Goal: Information Seeking & Learning: Learn about a topic

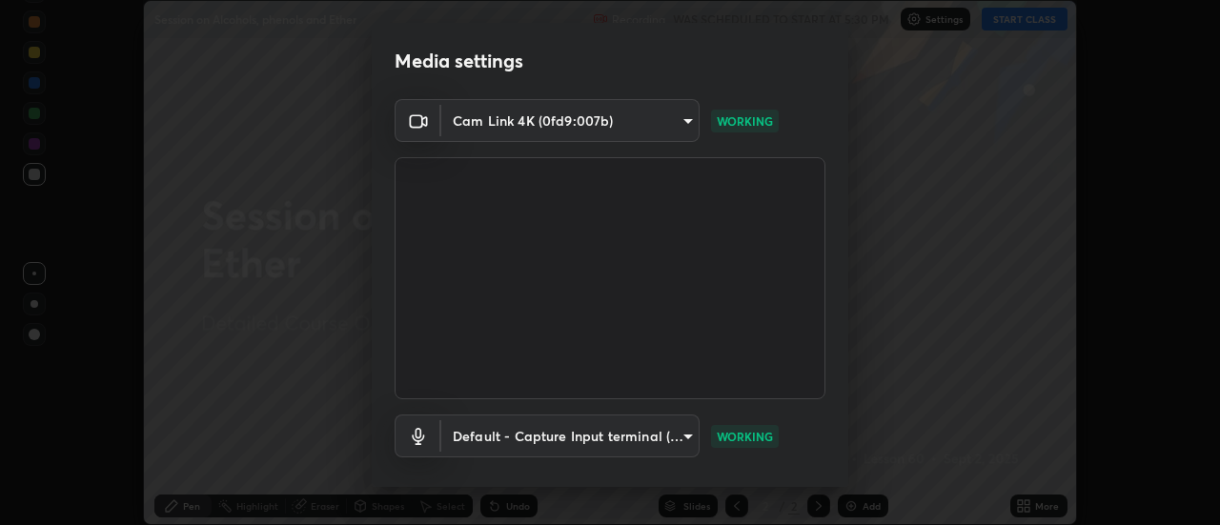
scroll to position [100, 0]
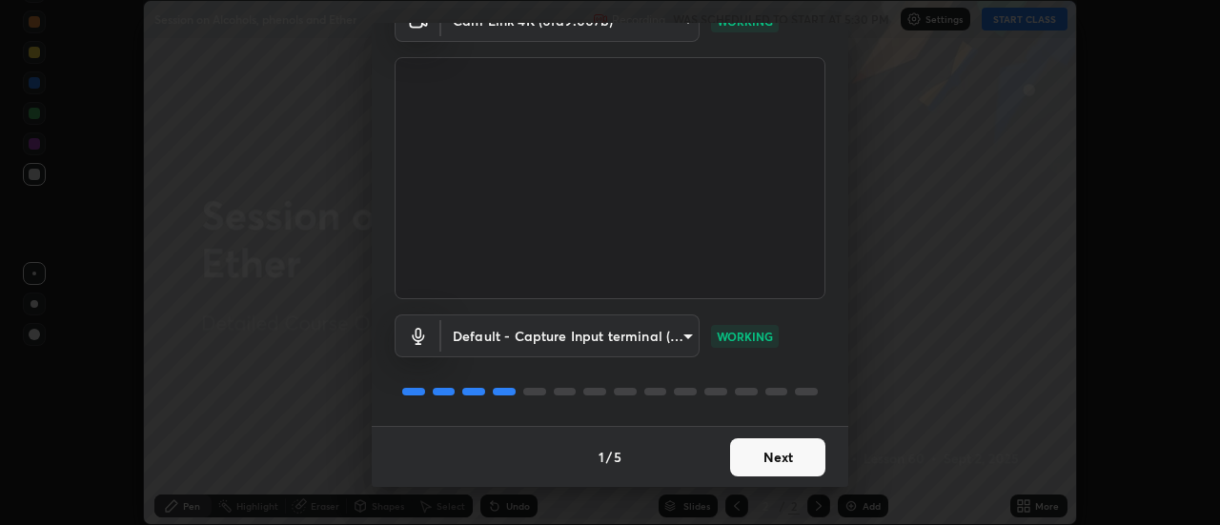
click at [784, 452] on button "Next" at bounding box center [777, 457] width 95 height 38
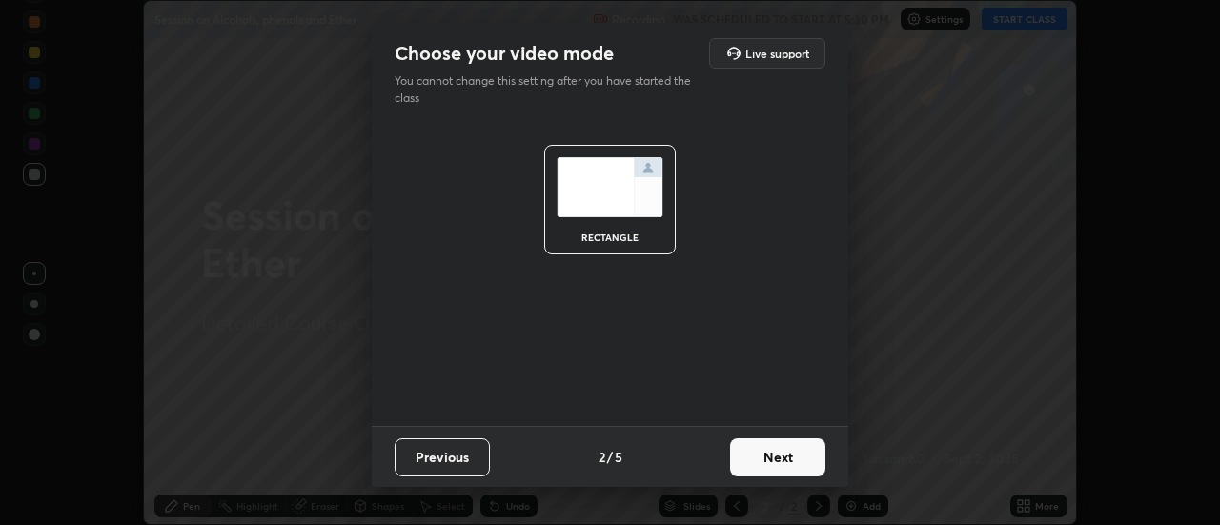
scroll to position [0, 0]
click at [787, 462] on button "Next" at bounding box center [777, 457] width 95 height 38
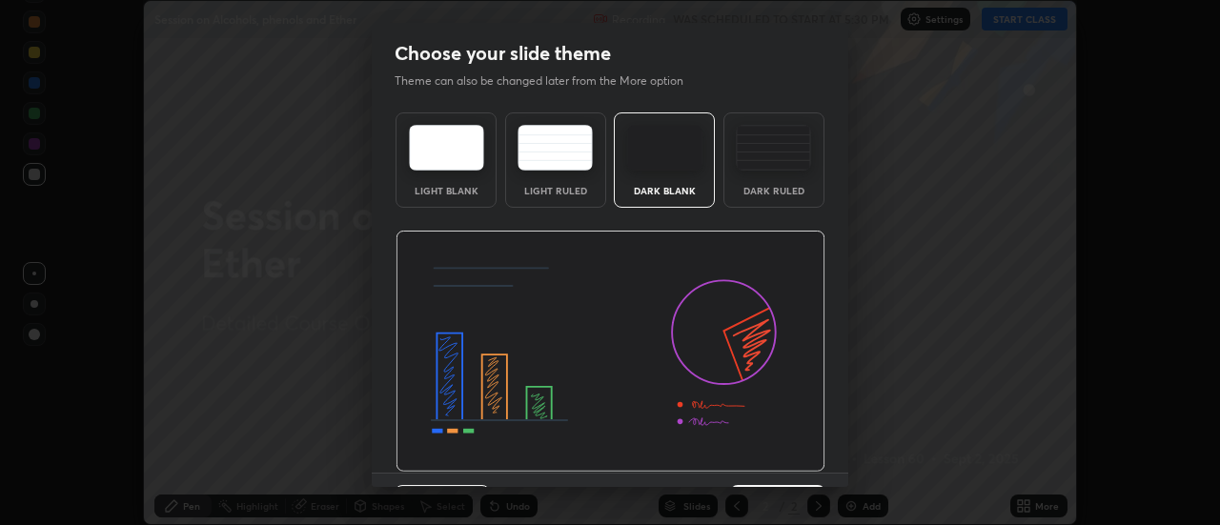
click at [790, 464] on img at bounding box center [611, 352] width 430 height 242
click at [792, 464] on img at bounding box center [611, 352] width 430 height 242
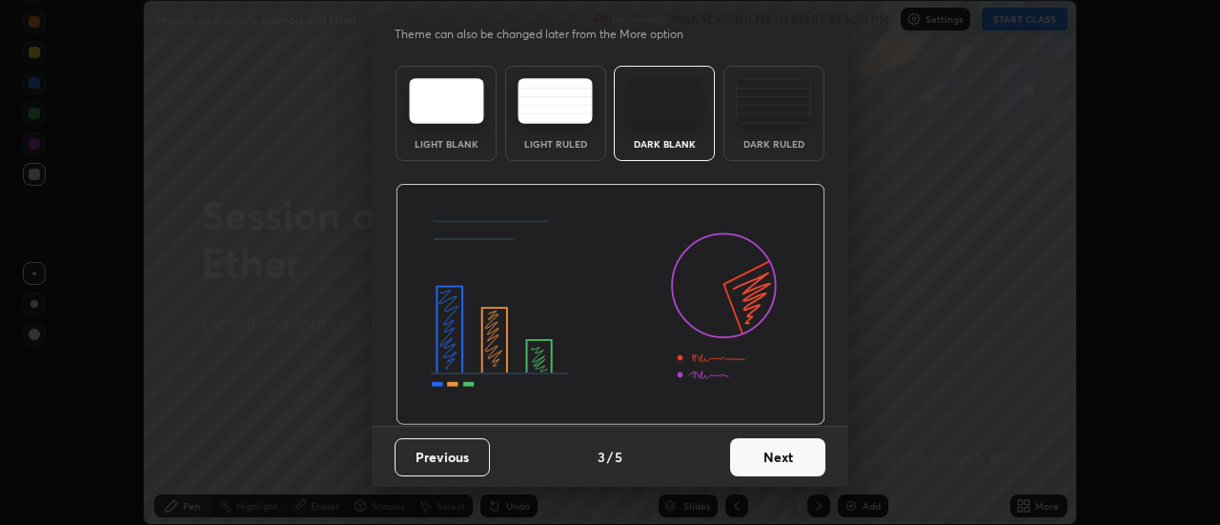
click at [799, 464] on button "Next" at bounding box center [777, 457] width 95 height 38
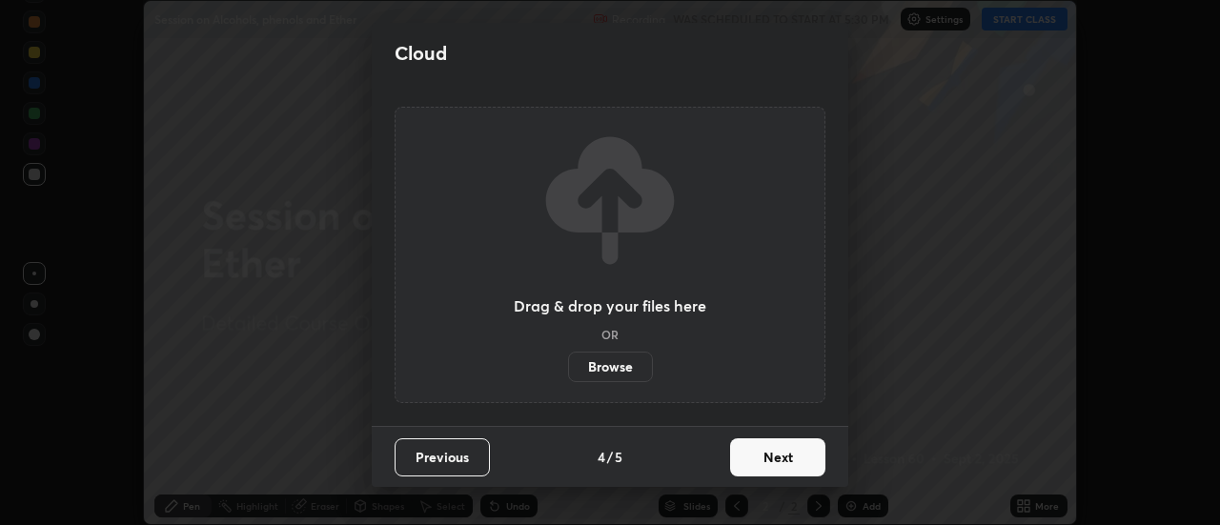
scroll to position [0, 0]
click at [792, 462] on button "Next" at bounding box center [777, 457] width 95 height 38
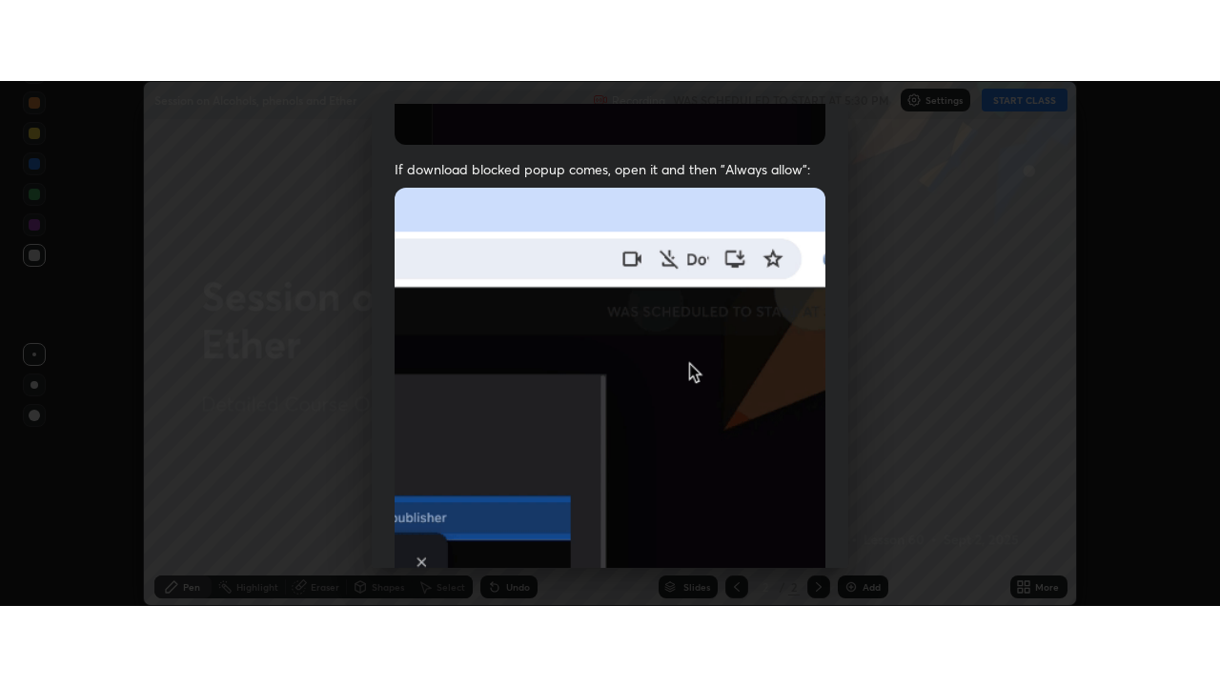
scroll to position [489, 0]
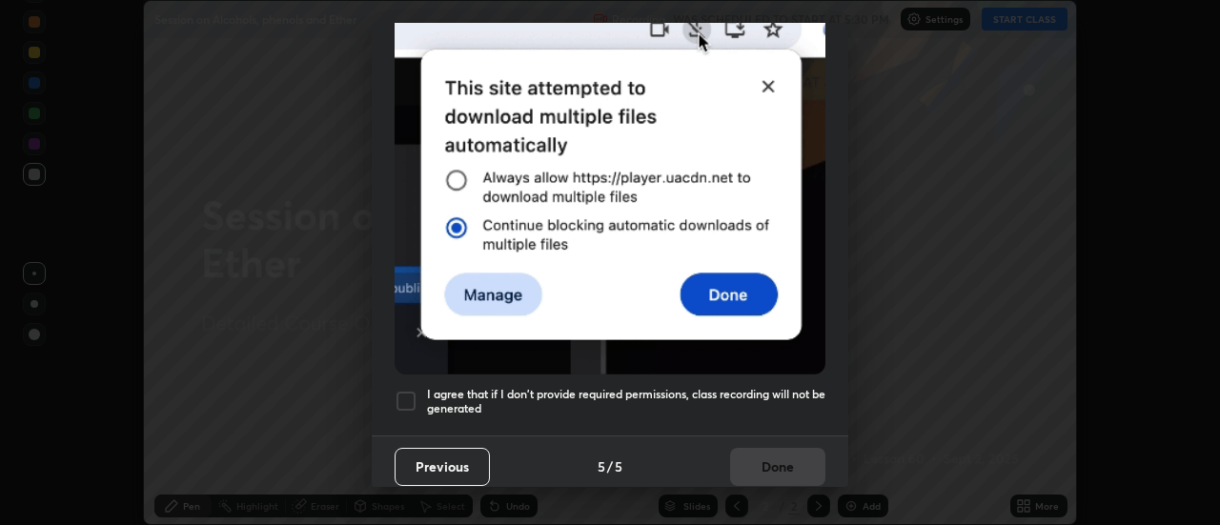
click at [766, 392] on h5 "I agree that if I don't provide required permissions, class recording will not …" at bounding box center [626, 402] width 398 height 30
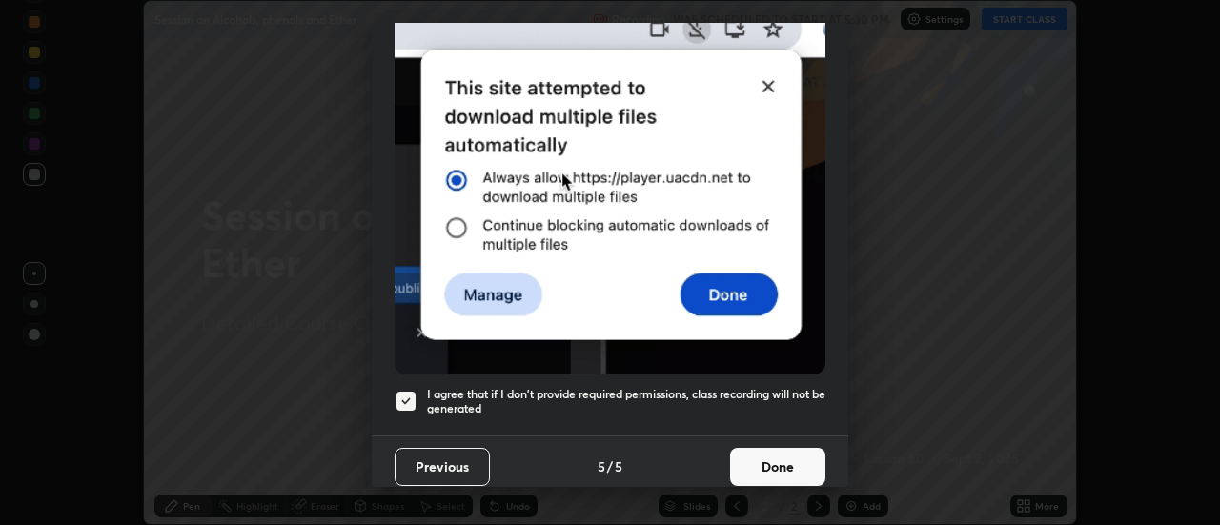
click at [782, 453] on button "Done" at bounding box center [777, 467] width 95 height 38
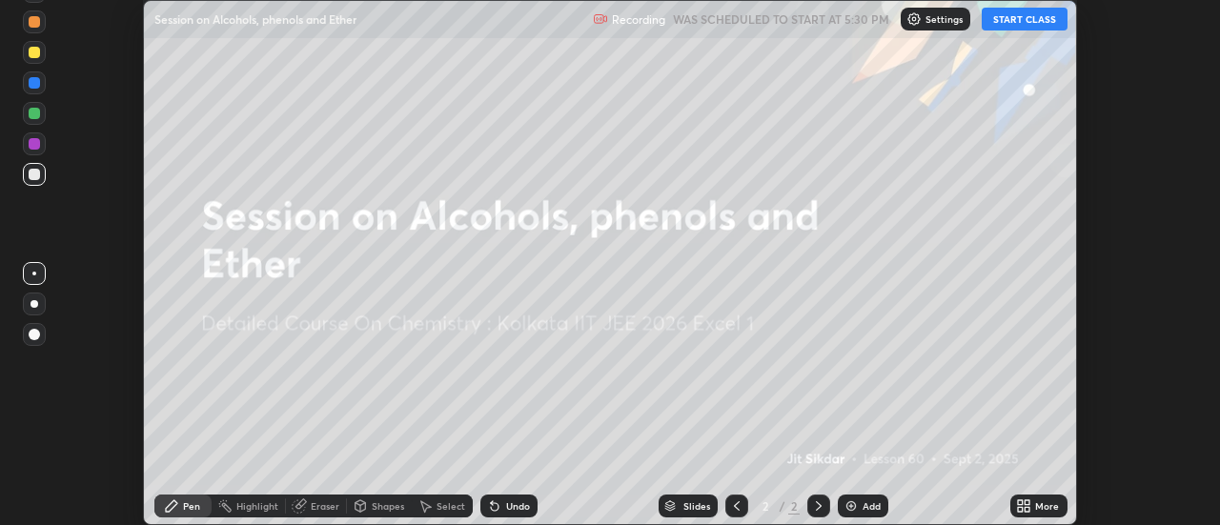
click at [1038, 23] on button "START CLASS" at bounding box center [1025, 19] width 86 height 23
click at [1027, 509] on icon at bounding box center [1028, 509] width 5 height 5
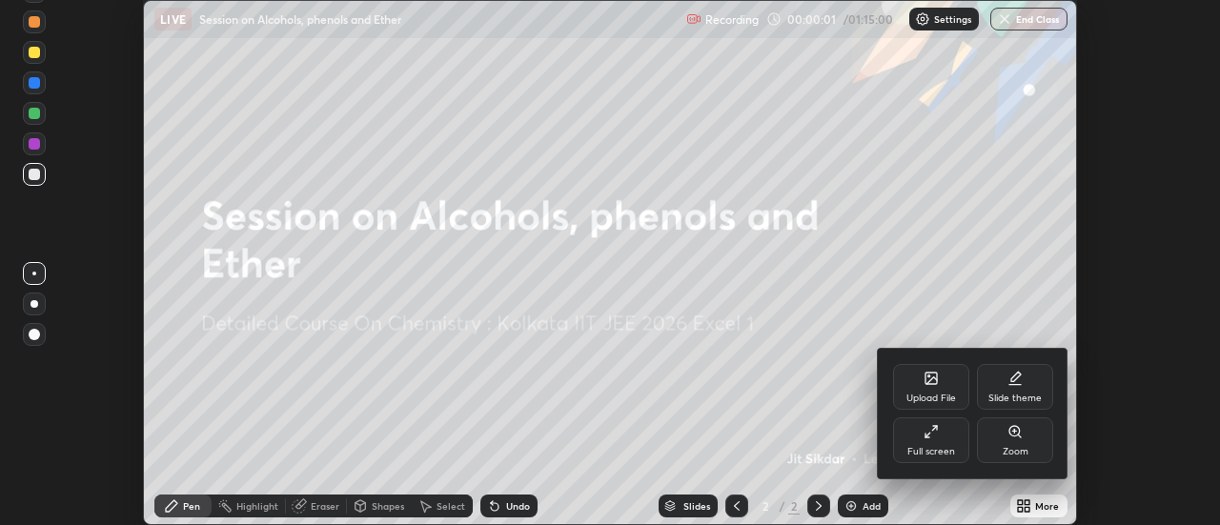
click at [934, 428] on icon at bounding box center [934, 428] width 5 height 5
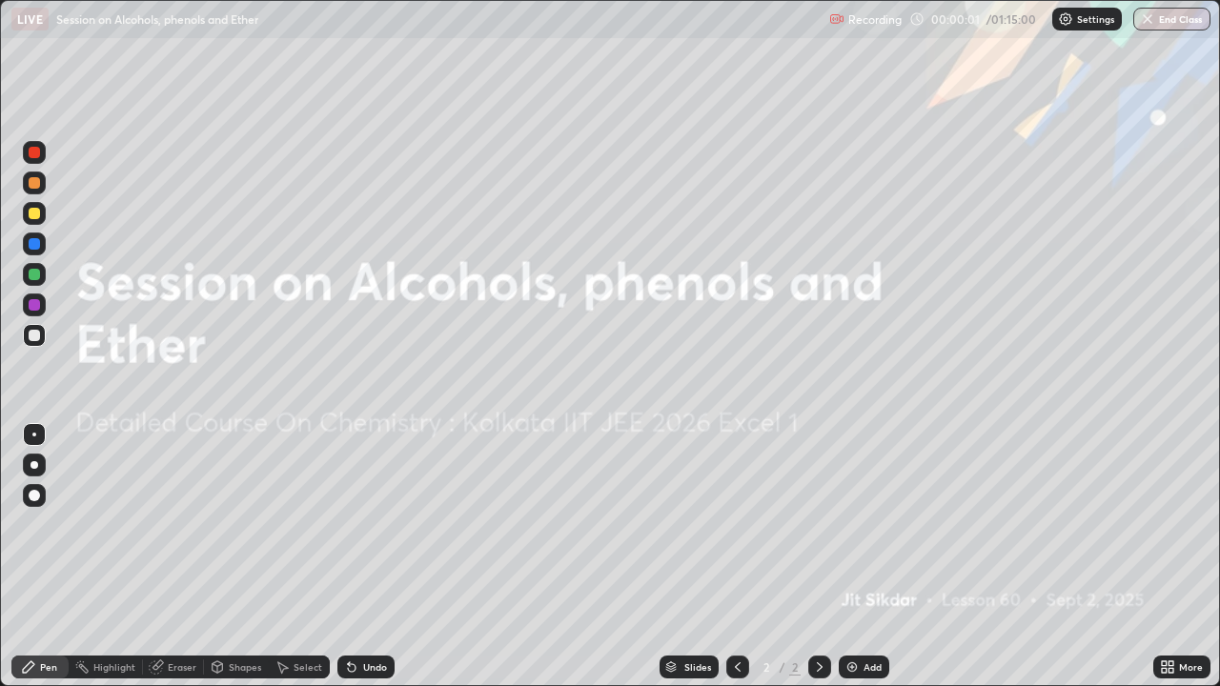
scroll to position [686, 1220]
click at [855, 524] on img at bounding box center [851, 667] width 15 height 15
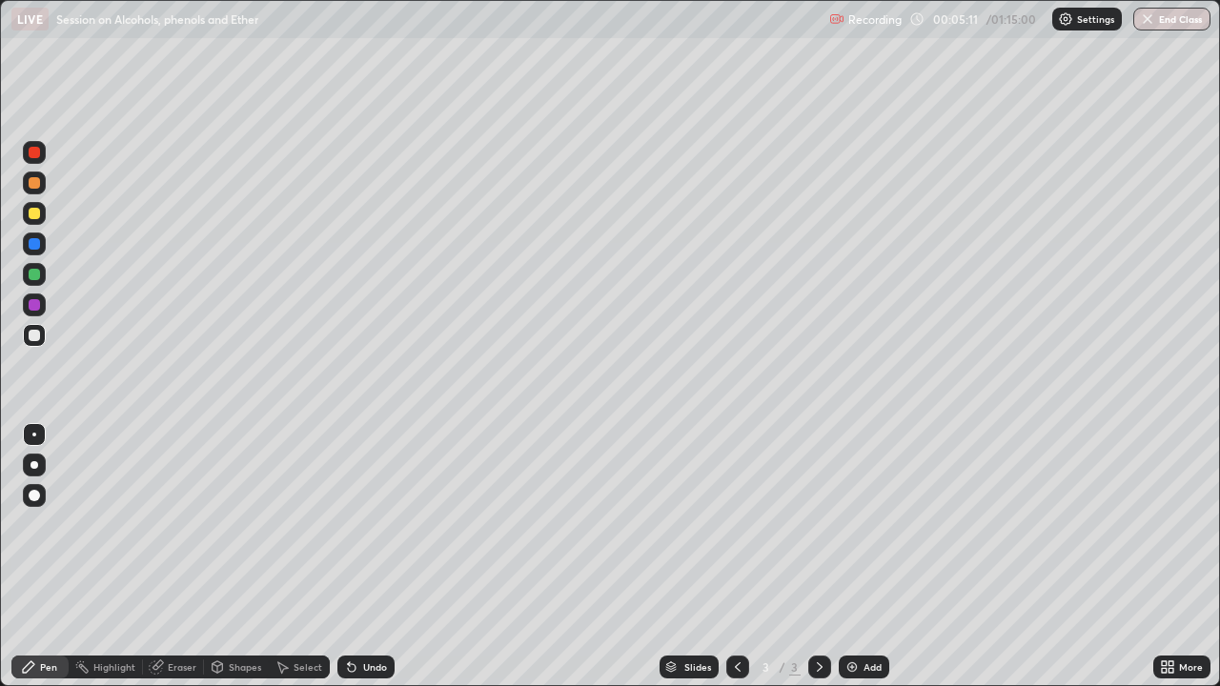
click at [35, 214] on div at bounding box center [34, 213] width 11 height 11
click at [36, 333] on div at bounding box center [34, 335] width 11 height 11
click at [376, 524] on div "Undo" at bounding box center [375, 667] width 24 height 10
click at [374, 524] on div "Undo" at bounding box center [365, 667] width 57 height 23
click at [41, 218] on div at bounding box center [34, 213] width 23 height 23
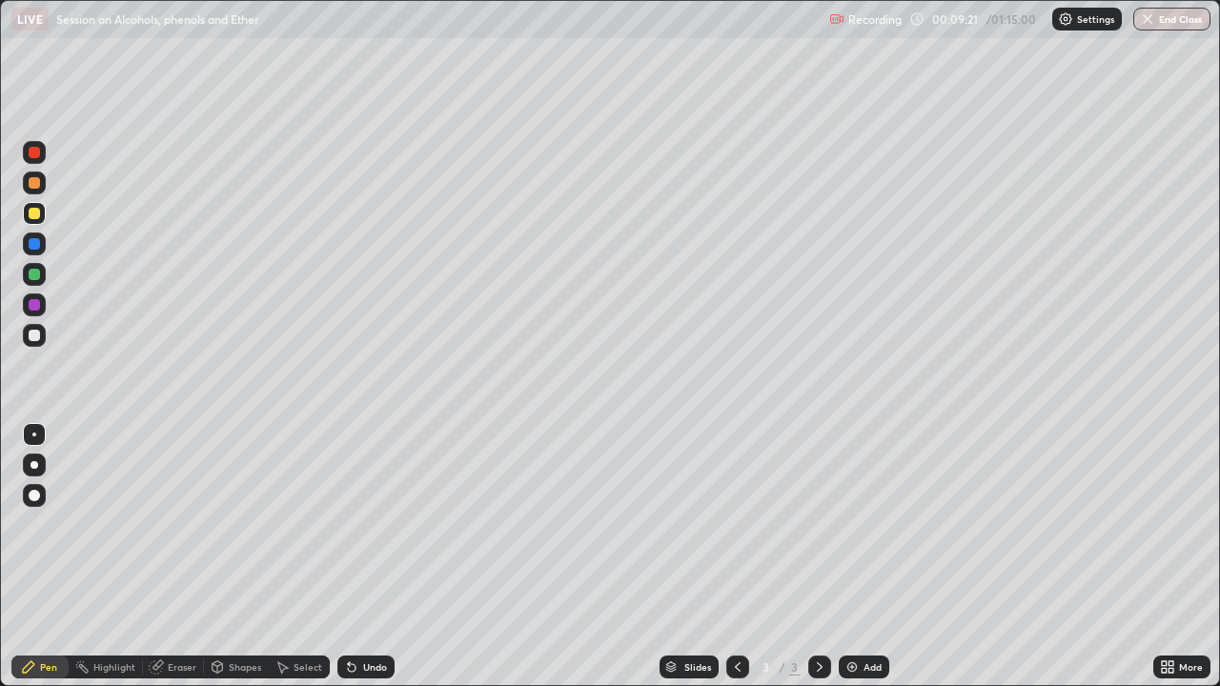
click at [33, 336] on div at bounding box center [34, 335] width 11 height 11
click at [38, 271] on div at bounding box center [34, 274] width 11 height 11
click at [39, 336] on div at bounding box center [34, 335] width 11 height 11
click at [873, 524] on div "Add" at bounding box center [873, 667] width 18 height 10
click at [39, 275] on div at bounding box center [34, 274] width 11 height 11
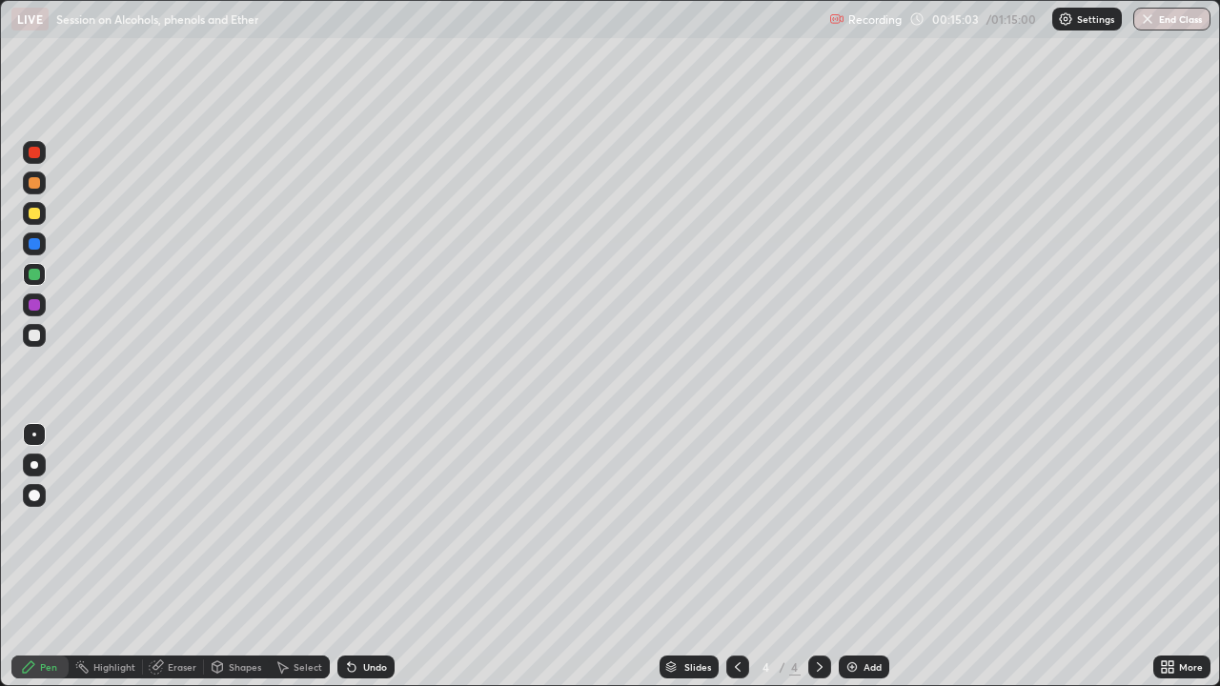
click at [34, 324] on div at bounding box center [34, 335] width 23 height 23
click at [376, 524] on div "Undo" at bounding box center [365, 667] width 57 height 23
click at [843, 524] on div "Add" at bounding box center [864, 667] width 51 height 23
click at [31, 276] on div at bounding box center [34, 274] width 11 height 11
click at [29, 336] on div at bounding box center [34, 335] width 11 height 11
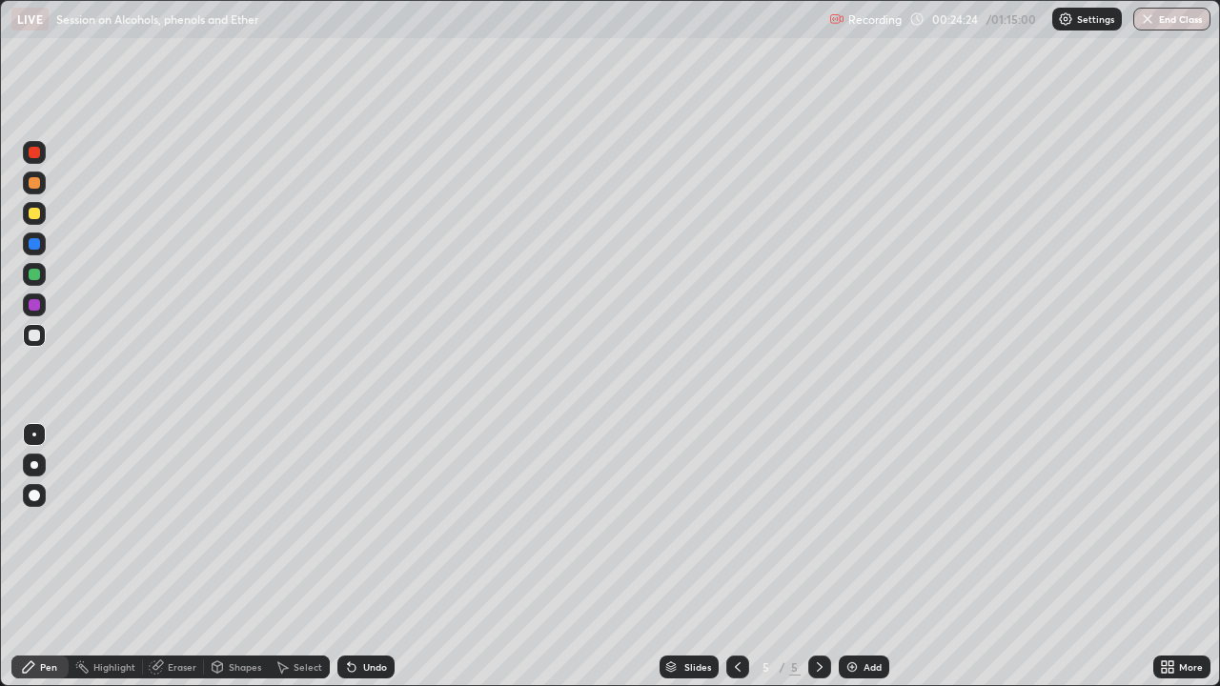
click at [371, 524] on div "Undo" at bounding box center [375, 667] width 24 height 10
click at [367, 524] on div "Undo" at bounding box center [375, 667] width 24 height 10
click at [865, 524] on div "Add" at bounding box center [873, 667] width 18 height 10
click at [37, 273] on div at bounding box center [34, 274] width 11 height 11
click at [39, 276] on div at bounding box center [34, 274] width 11 height 11
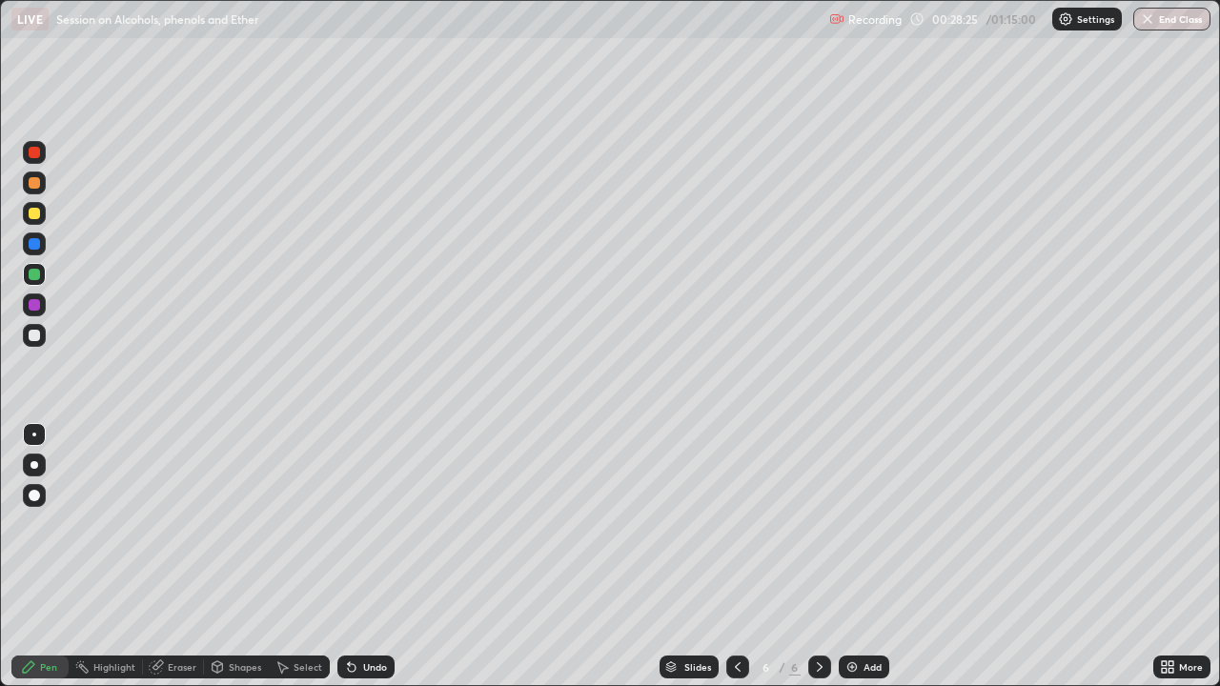
click at [377, 524] on div "Undo" at bounding box center [375, 667] width 24 height 10
click at [369, 524] on div "Undo" at bounding box center [365, 667] width 57 height 23
click at [367, 524] on div "Undo" at bounding box center [375, 667] width 24 height 10
click at [36, 336] on div at bounding box center [34, 335] width 11 height 11
click at [369, 524] on div "Undo" at bounding box center [375, 667] width 24 height 10
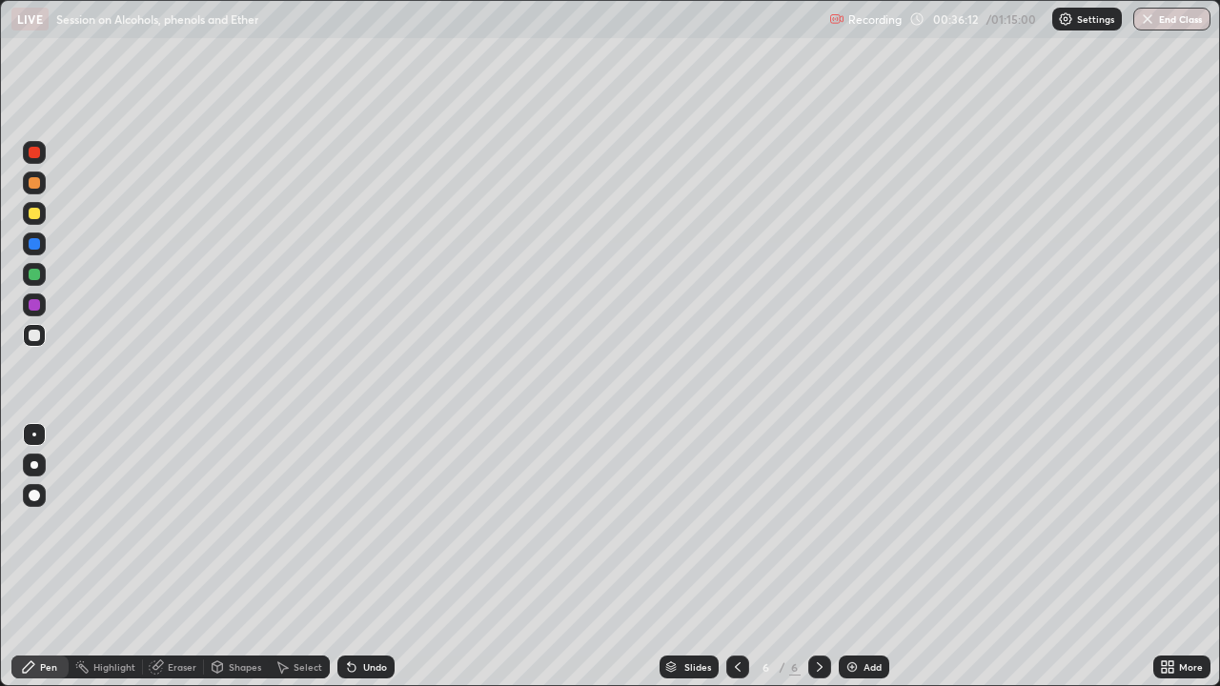
click at [856, 524] on img at bounding box center [851, 667] width 15 height 15
click at [39, 274] on div at bounding box center [34, 274] width 11 height 11
click at [45, 337] on div at bounding box center [34, 335] width 23 height 23
click at [31, 272] on div at bounding box center [34, 274] width 11 height 11
click at [35, 336] on div at bounding box center [34, 335] width 11 height 11
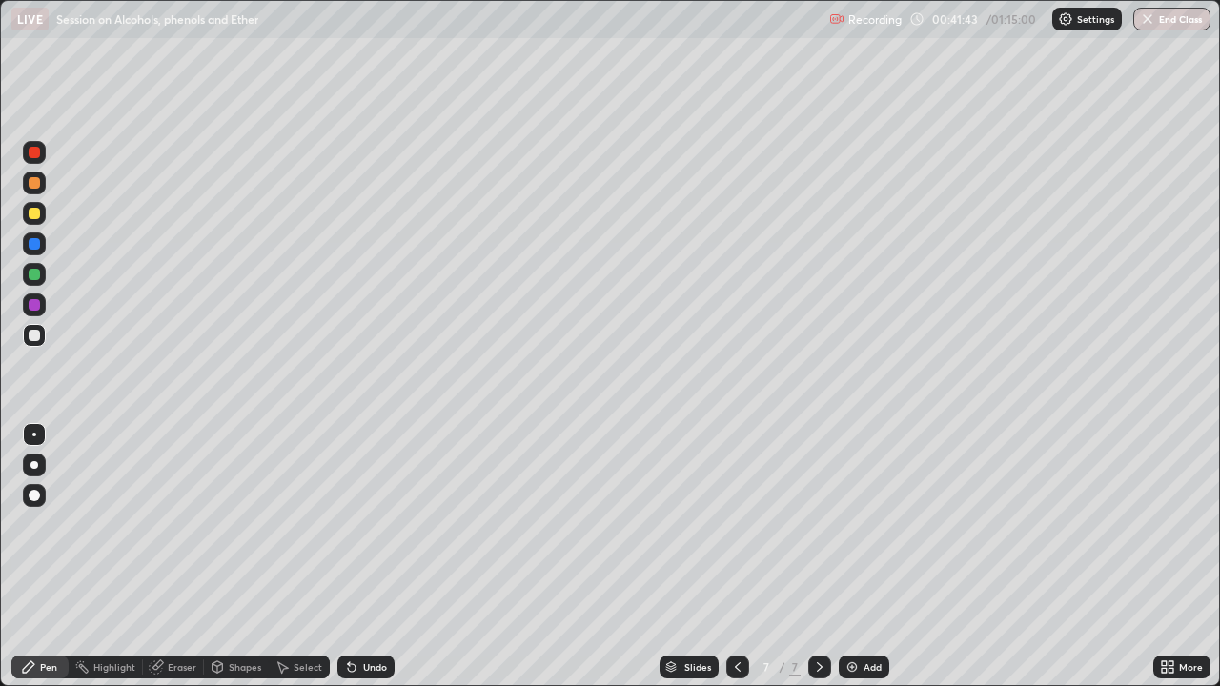
click at [873, 524] on div "Add" at bounding box center [864, 667] width 51 height 23
click at [37, 274] on div at bounding box center [34, 274] width 11 height 11
click at [35, 336] on div at bounding box center [34, 335] width 11 height 11
click at [34, 267] on div at bounding box center [34, 274] width 23 height 23
click at [36, 336] on div at bounding box center [34, 335] width 11 height 11
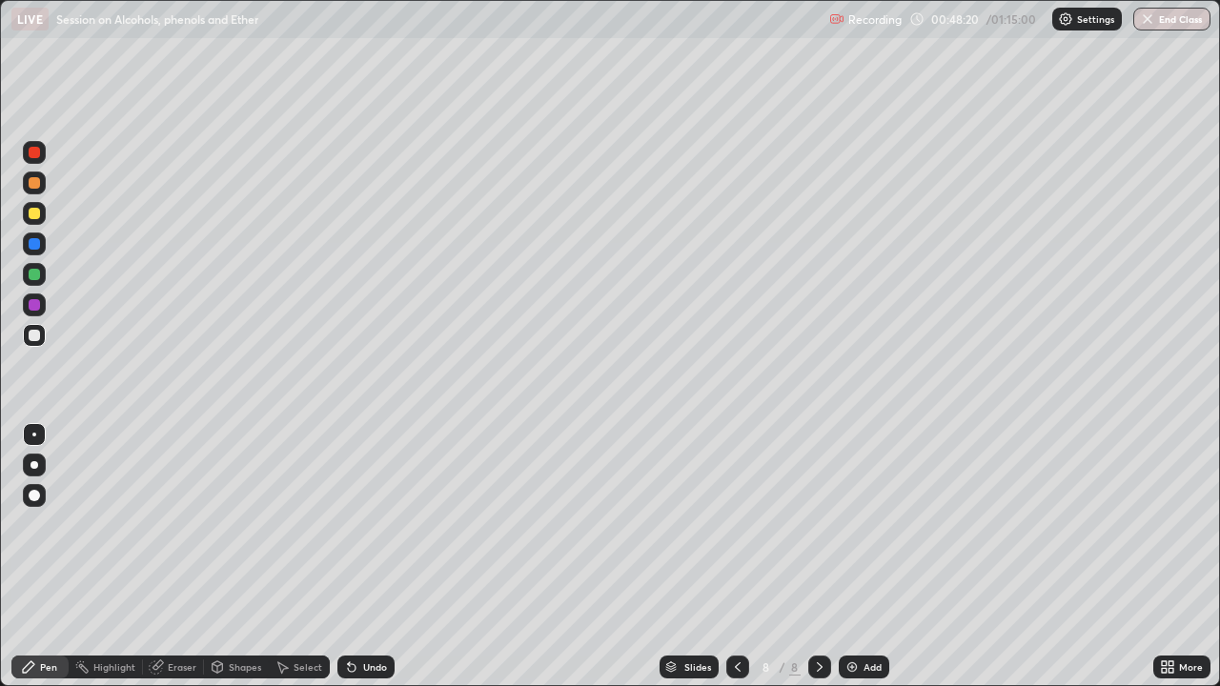
click at [863, 524] on div "Add" at bounding box center [864, 667] width 51 height 23
click at [36, 274] on div at bounding box center [34, 274] width 11 height 11
click at [38, 214] on div at bounding box center [34, 213] width 11 height 11
click at [39, 336] on div at bounding box center [34, 335] width 11 height 11
click at [33, 212] on div at bounding box center [34, 213] width 11 height 11
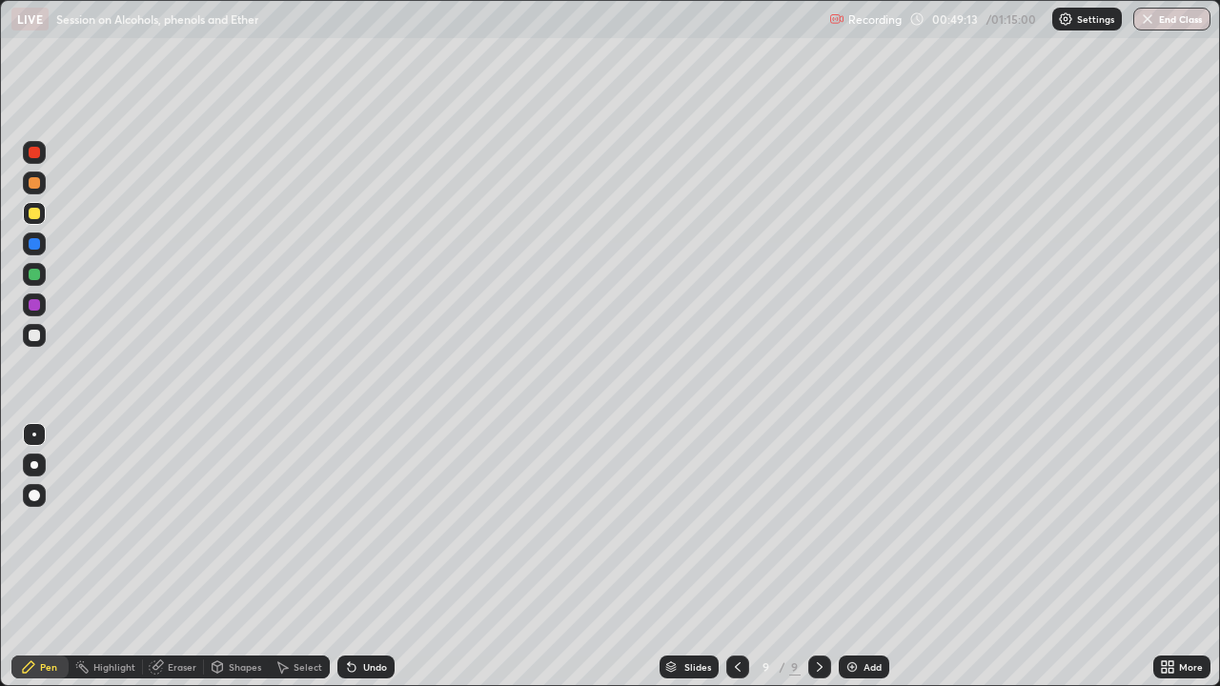
click at [37, 330] on div at bounding box center [34, 335] width 11 height 11
click at [364, 524] on div "Undo" at bounding box center [365, 667] width 57 height 23
click at [365, 524] on div "Undo" at bounding box center [375, 667] width 24 height 10
click at [736, 524] on icon at bounding box center [737, 667] width 15 height 15
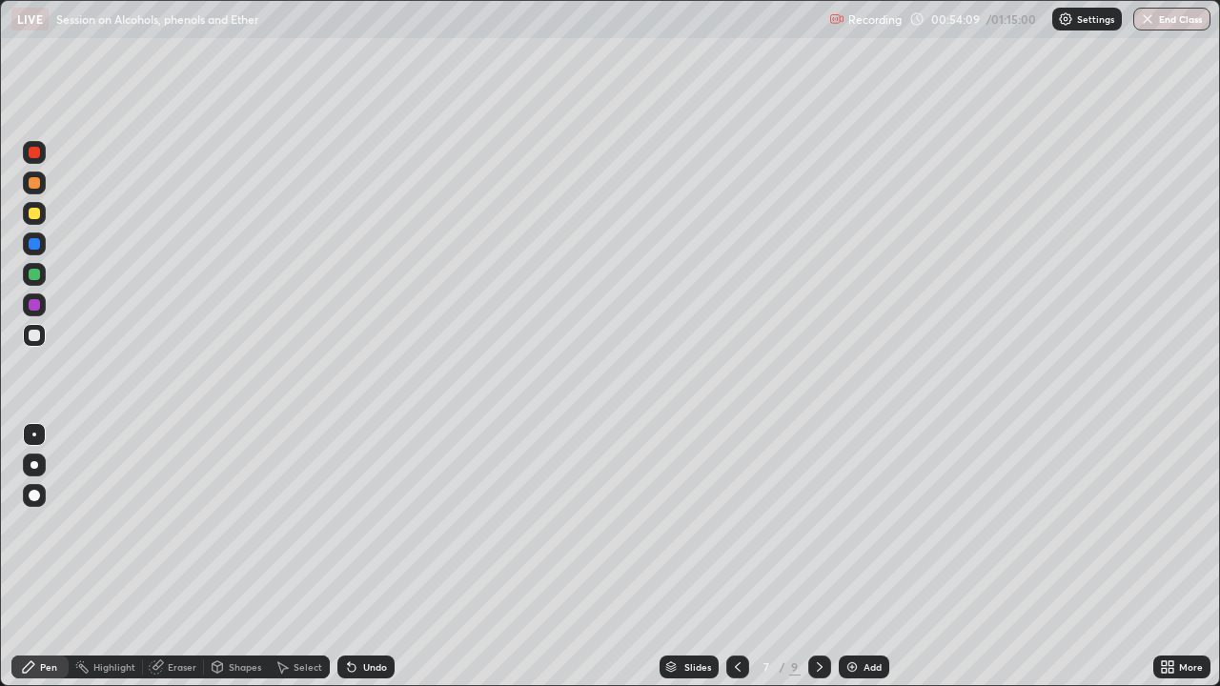
click at [817, 524] on icon at bounding box center [820, 667] width 6 height 10
click at [815, 524] on icon at bounding box center [819, 667] width 15 height 15
click at [867, 524] on div "Add" at bounding box center [873, 667] width 18 height 10
click at [32, 212] on div at bounding box center [34, 213] width 11 height 11
click at [35, 342] on div at bounding box center [34, 335] width 23 height 23
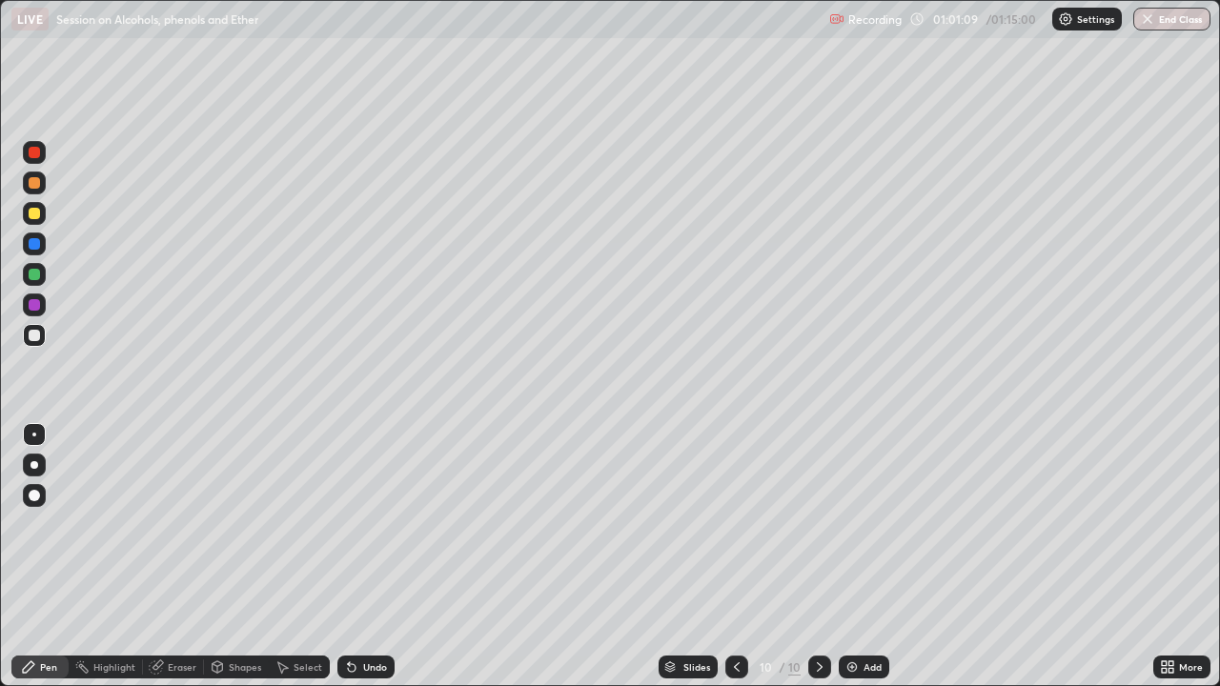
click at [872, 524] on div "Add" at bounding box center [864, 667] width 51 height 23
click at [33, 218] on div at bounding box center [34, 213] width 11 height 11
click at [37, 336] on div at bounding box center [34, 335] width 11 height 11
click at [38, 277] on div at bounding box center [34, 274] width 11 height 11
click at [37, 332] on div at bounding box center [34, 335] width 11 height 11
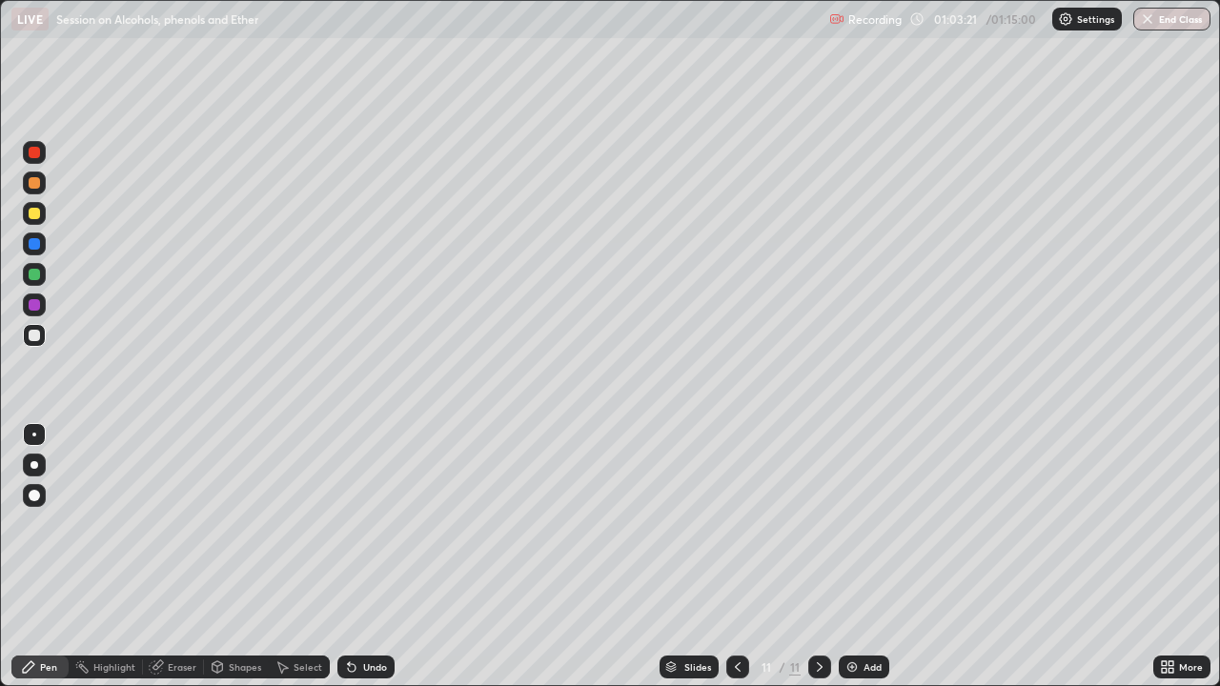
click at [32, 272] on div at bounding box center [34, 274] width 11 height 11
click at [36, 335] on div at bounding box center [34, 335] width 11 height 11
click at [856, 524] on div "Add" at bounding box center [864, 667] width 51 height 23
click at [38, 270] on div at bounding box center [34, 274] width 11 height 11
click at [35, 327] on div at bounding box center [34, 335] width 23 height 23
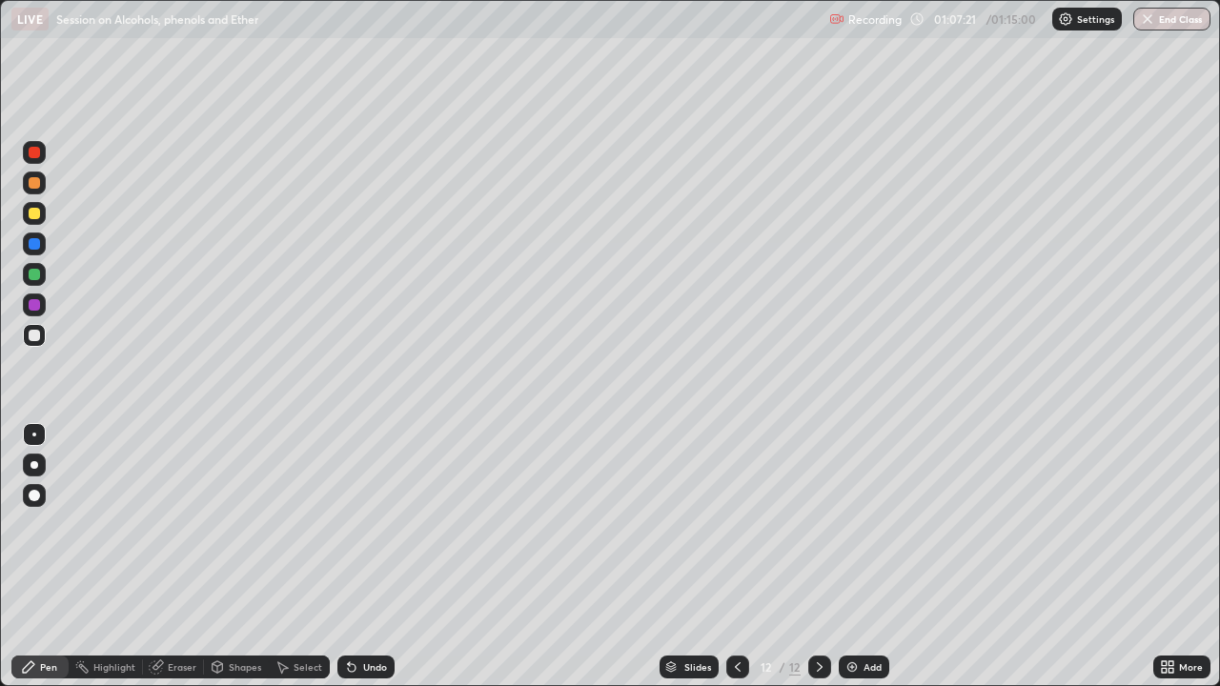
click at [380, 524] on div "Undo" at bounding box center [375, 667] width 24 height 10
click at [375, 524] on div "Undo" at bounding box center [365, 667] width 57 height 23
click at [371, 524] on div "Undo" at bounding box center [365, 667] width 57 height 23
click at [33, 279] on div at bounding box center [34, 274] width 11 height 11
click at [34, 336] on div at bounding box center [34, 335] width 11 height 11
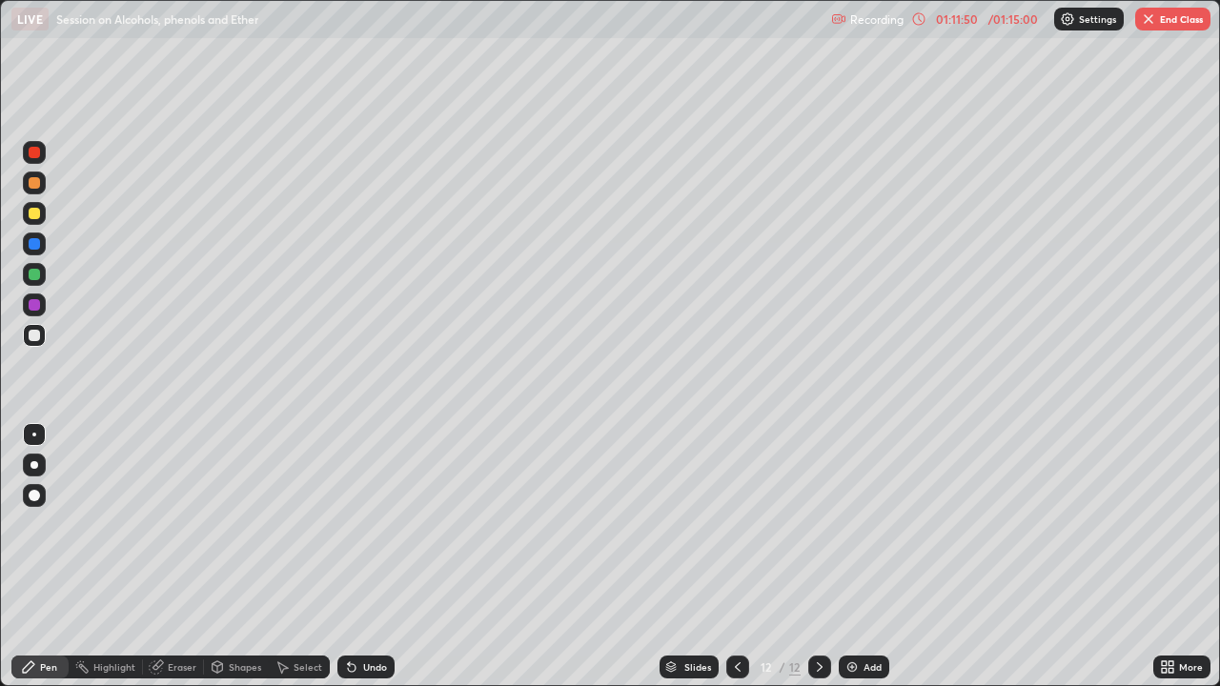
click at [738, 524] on icon at bounding box center [737, 667] width 15 height 15
click at [817, 524] on icon at bounding box center [819, 667] width 15 height 15
click at [1149, 25] on img "button" at bounding box center [1148, 18] width 15 height 15
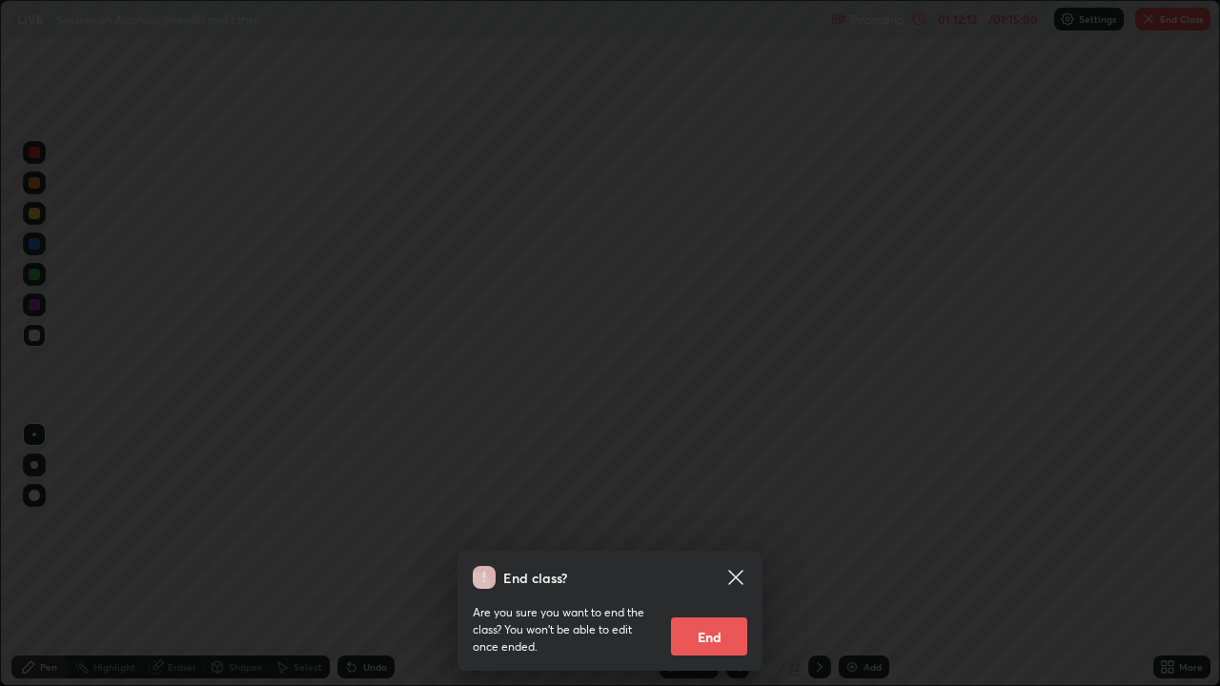
click at [722, 524] on button "End" at bounding box center [709, 637] width 76 height 38
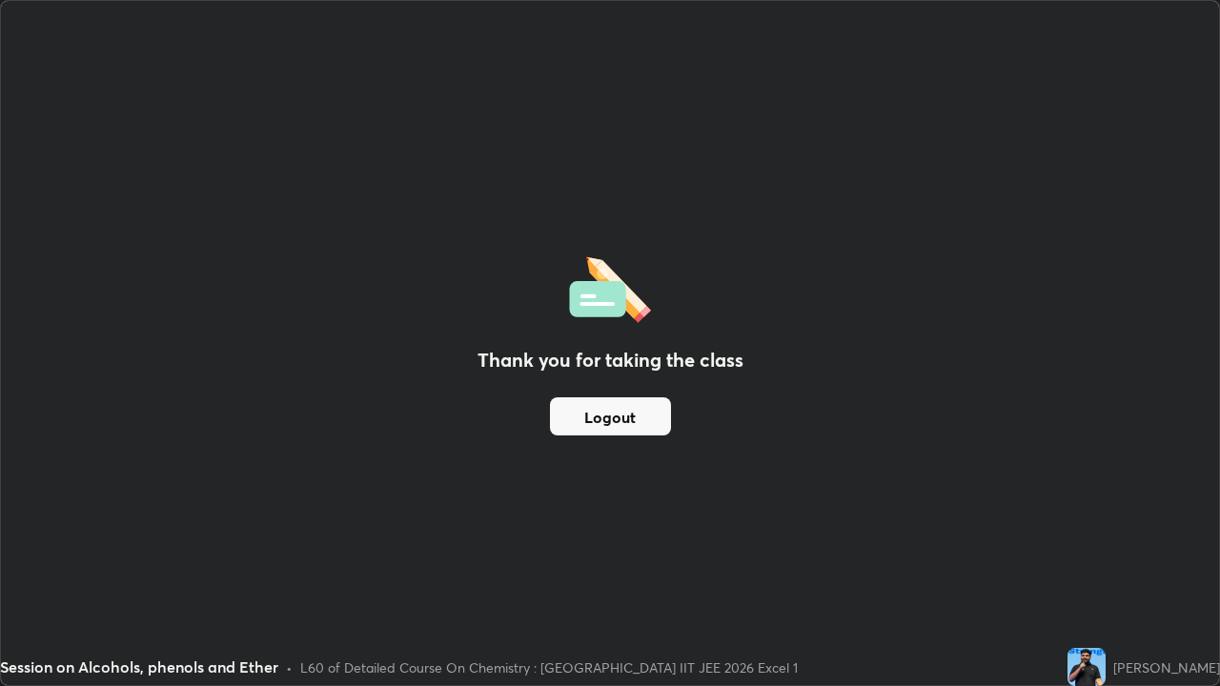
click at [642, 429] on button "Logout" at bounding box center [610, 416] width 121 height 38
